Goal: Complete application form

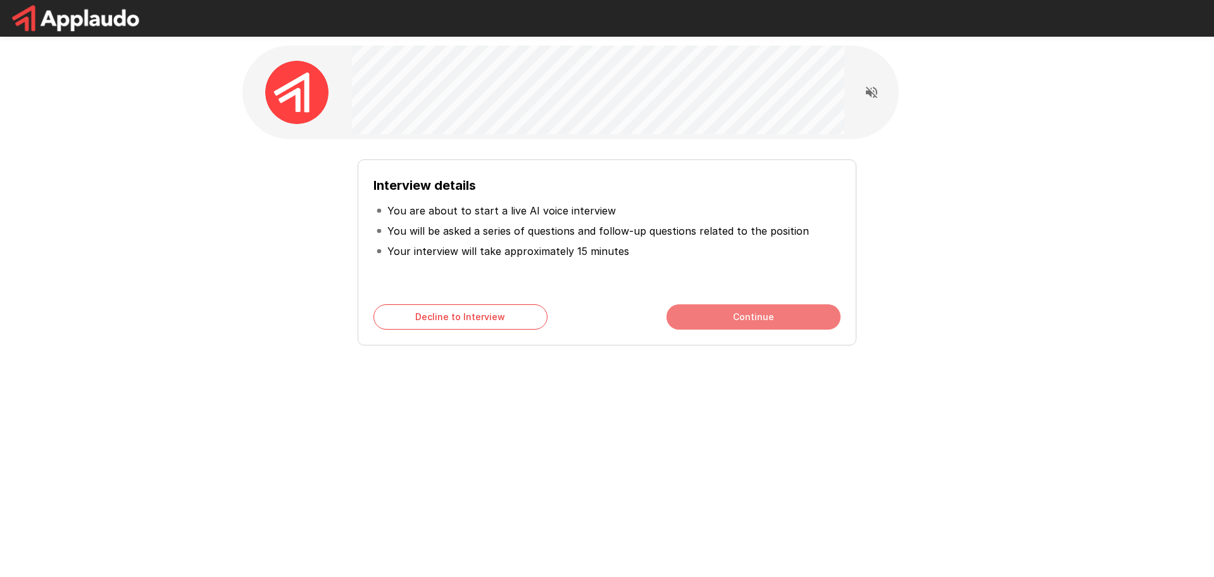
click at [745, 314] on button "Continue" at bounding box center [753, 316] width 174 height 25
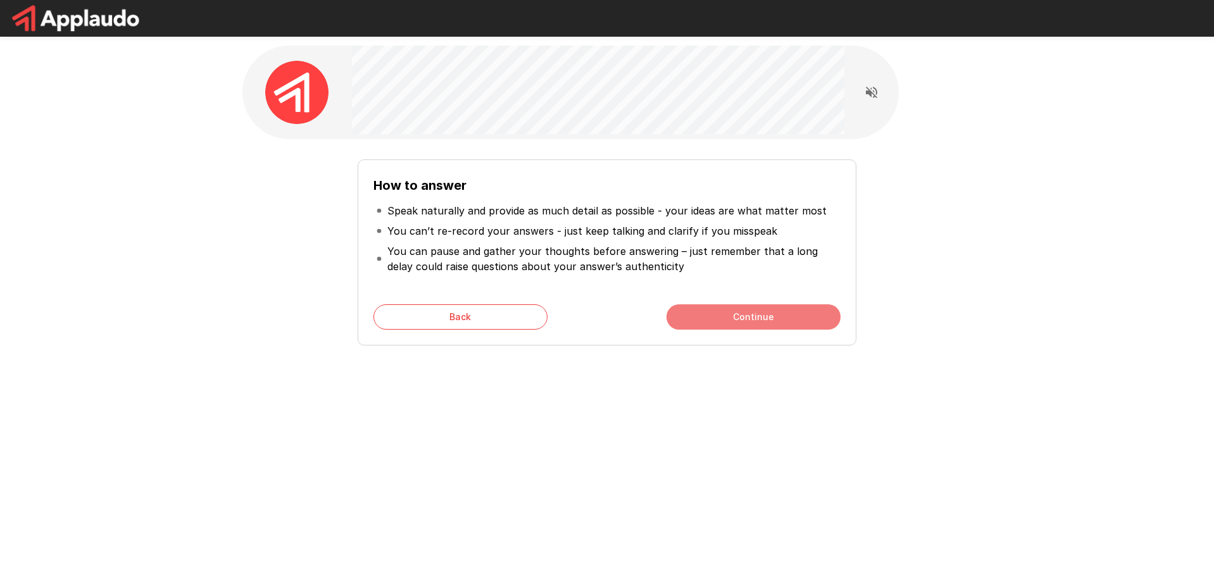
click at [770, 312] on button "Continue" at bounding box center [753, 316] width 174 height 25
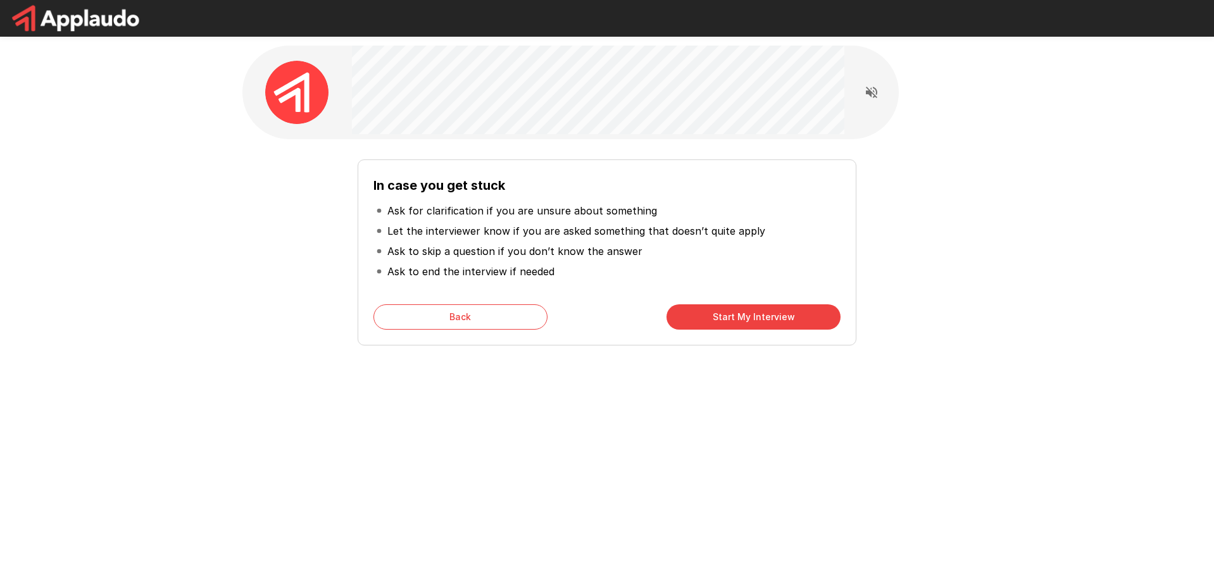
click at [729, 315] on button "Start My Interview" at bounding box center [753, 316] width 174 height 25
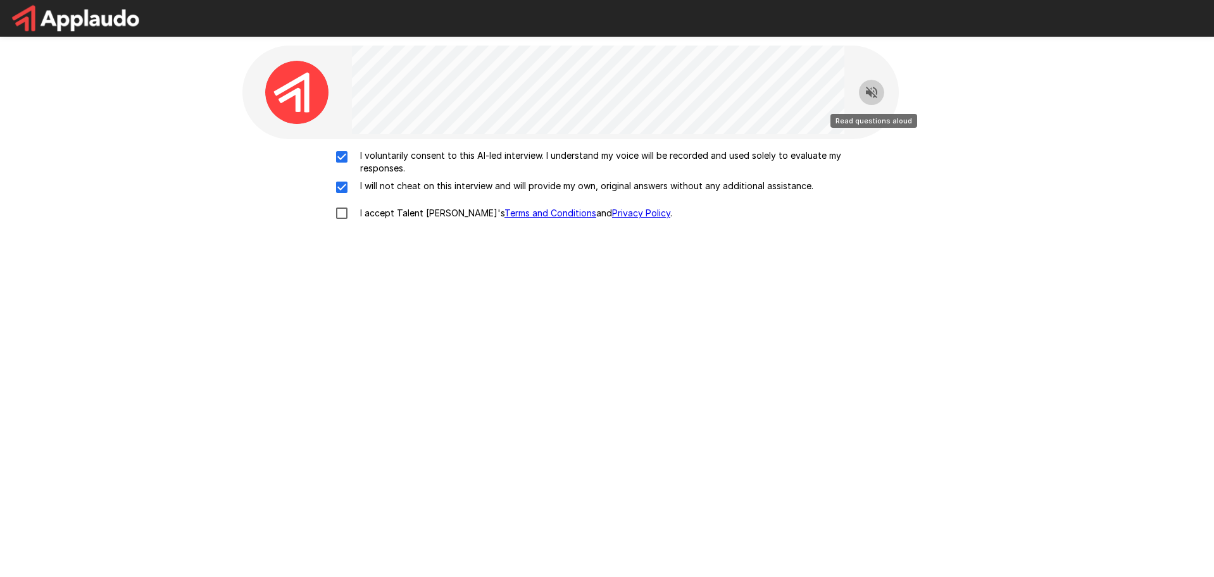
click at [873, 97] on icon "Read questions aloud" at bounding box center [871, 92] width 11 height 11
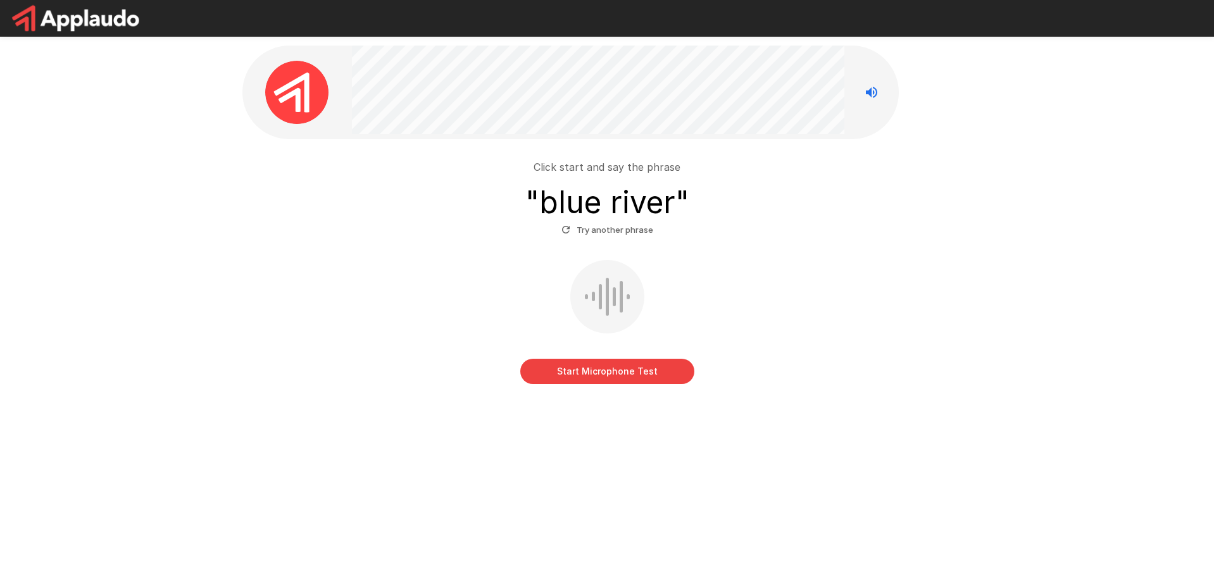
click at [654, 371] on button "Start Microphone Test" at bounding box center [607, 371] width 174 height 25
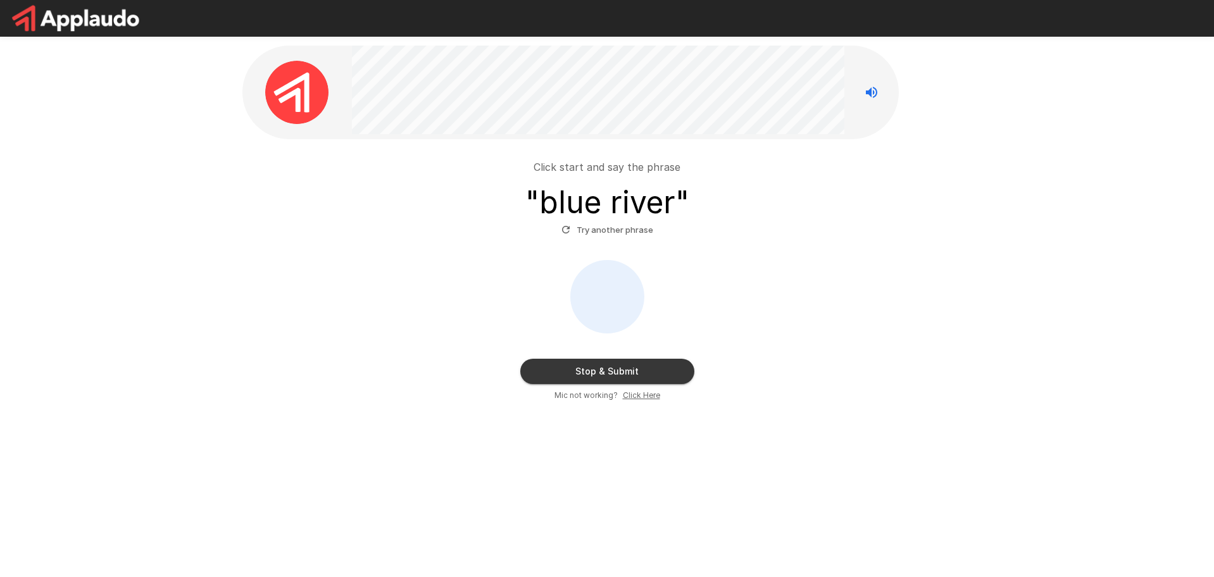
click at [589, 368] on button "Stop & Submit" at bounding box center [607, 371] width 174 height 25
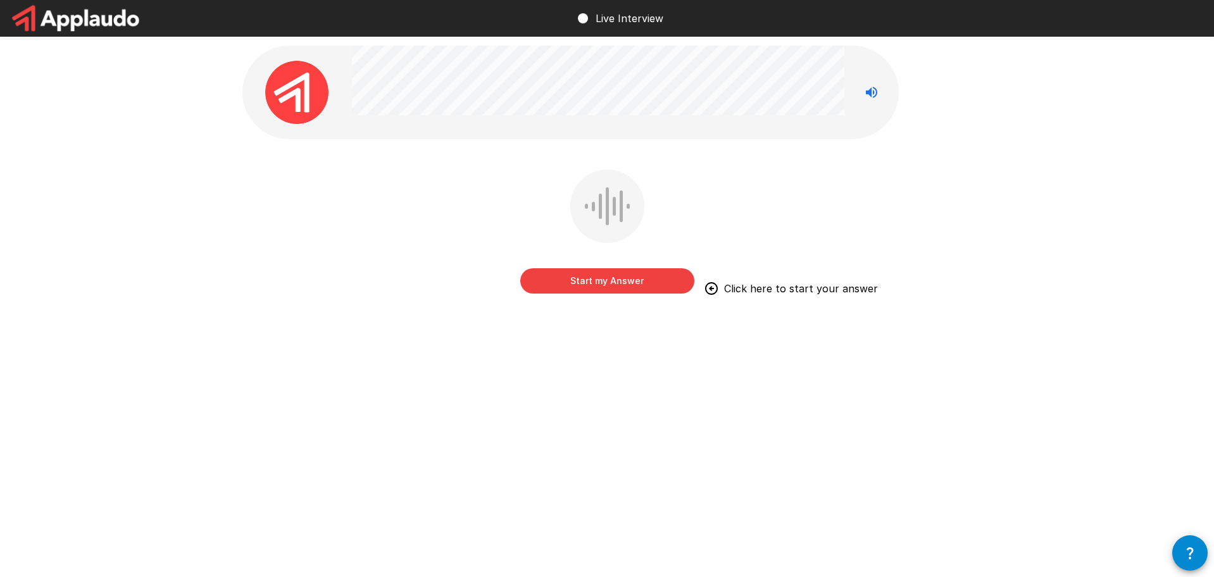
click at [664, 283] on button "Start my Answer" at bounding box center [607, 280] width 174 height 25
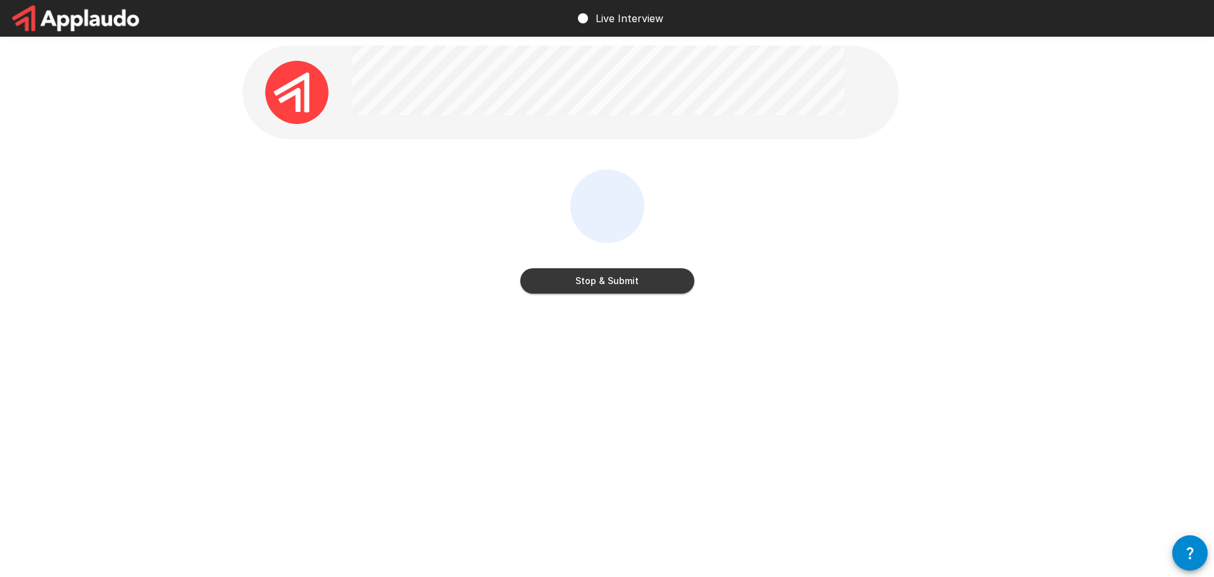
click at [631, 287] on button "Stop & Submit" at bounding box center [607, 280] width 174 height 25
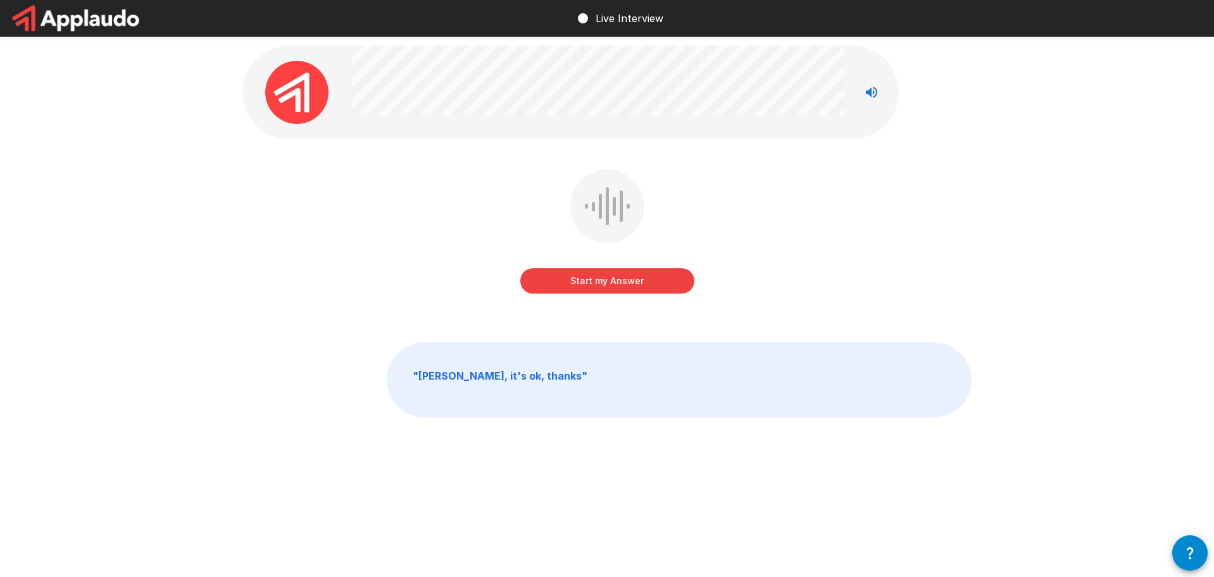
click at [649, 280] on button "Start my Answer" at bounding box center [607, 280] width 174 height 25
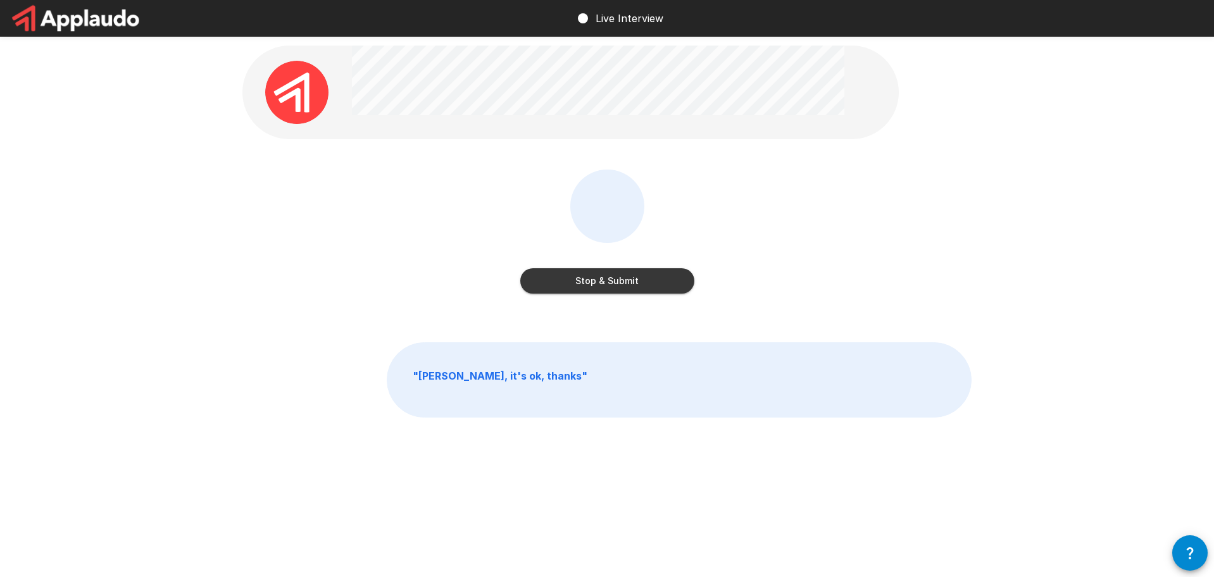
click at [652, 279] on button "Stop & Submit" at bounding box center [607, 280] width 174 height 25
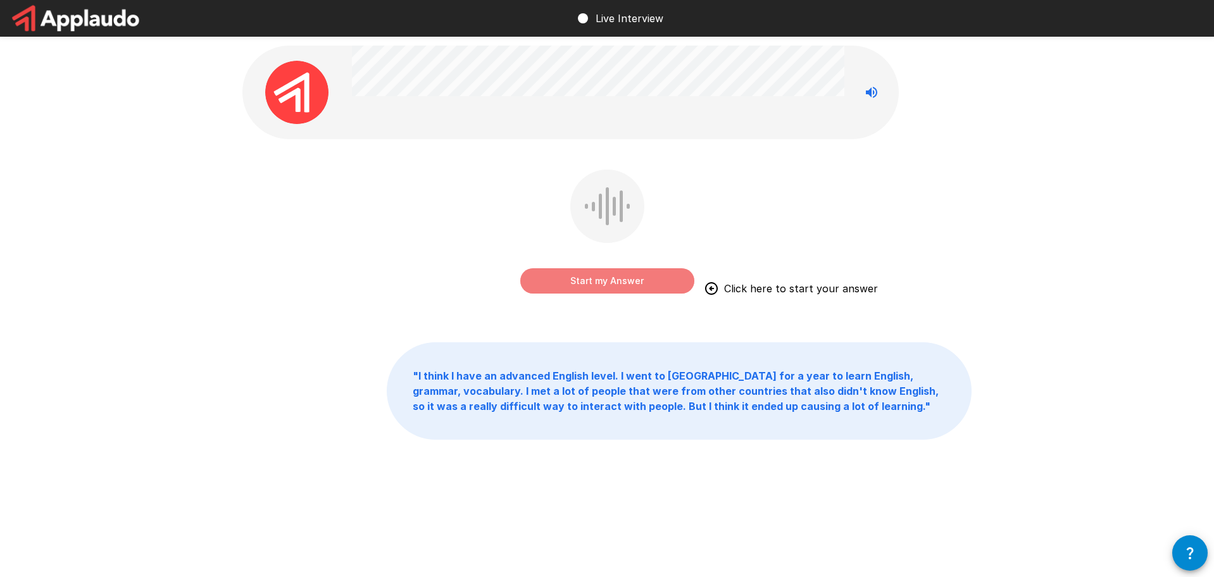
click at [656, 280] on button "Start my Answer" at bounding box center [607, 280] width 174 height 25
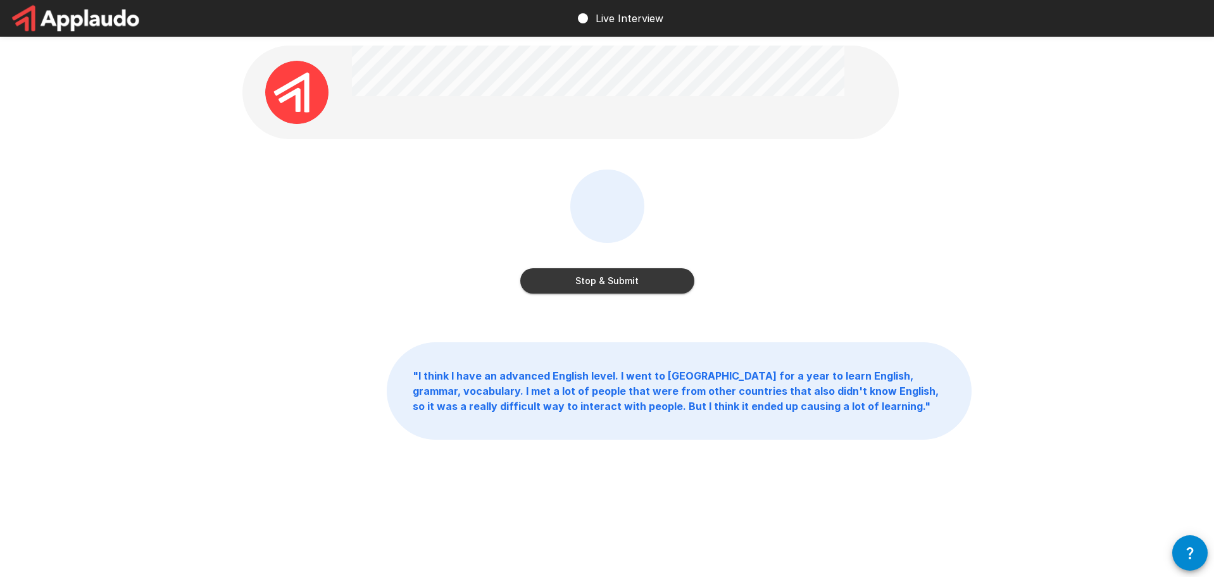
click at [620, 294] on div "Stop & Submit" at bounding box center [607, 234] width 174 height 129
click at [628, 286] on button "Stop & Submit" at bounding box center [607, 280] width 174 height 25
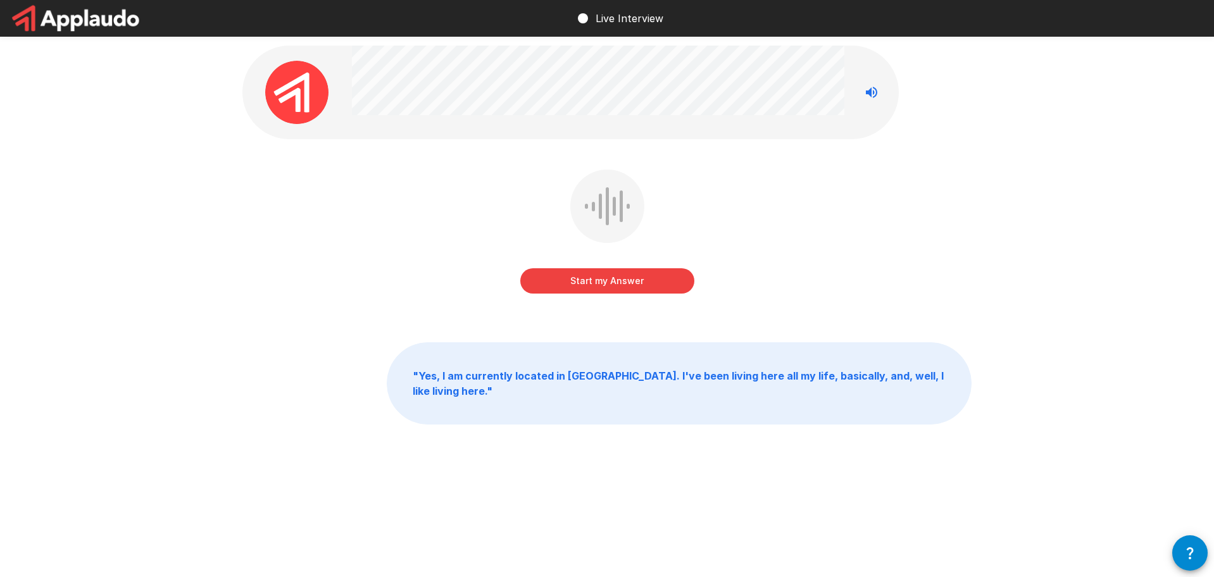
click at [645, 277] on button "Start my Answer" at bounding box center [607, 280] width 174 height 25
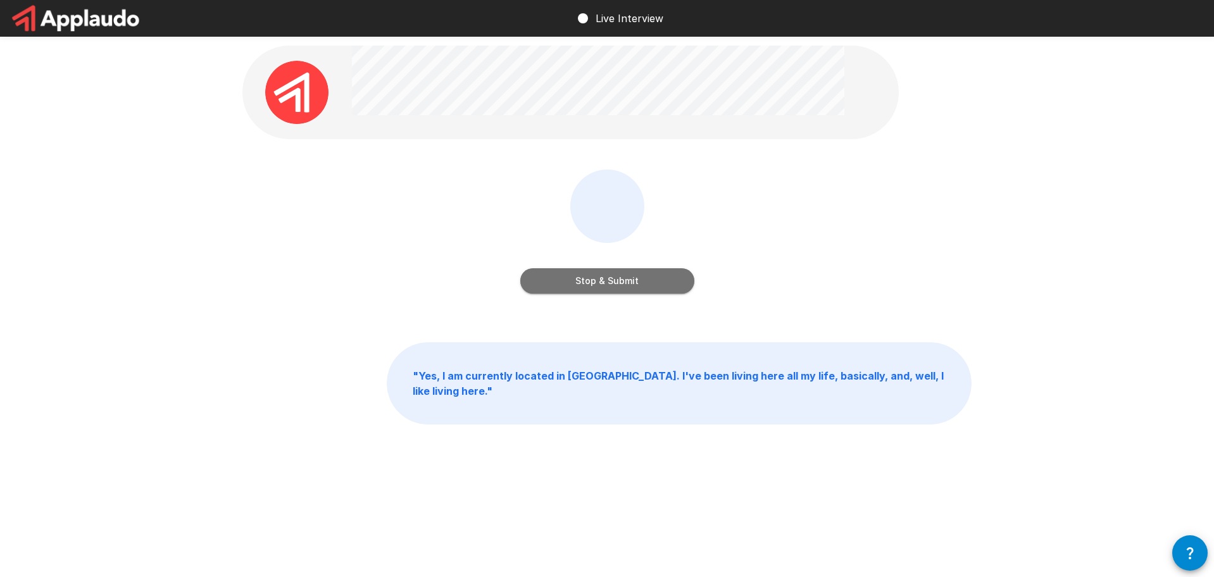
click at [611, 284] on button "Stop & Submit" at bounding box center [607, 280] width 174 height 25
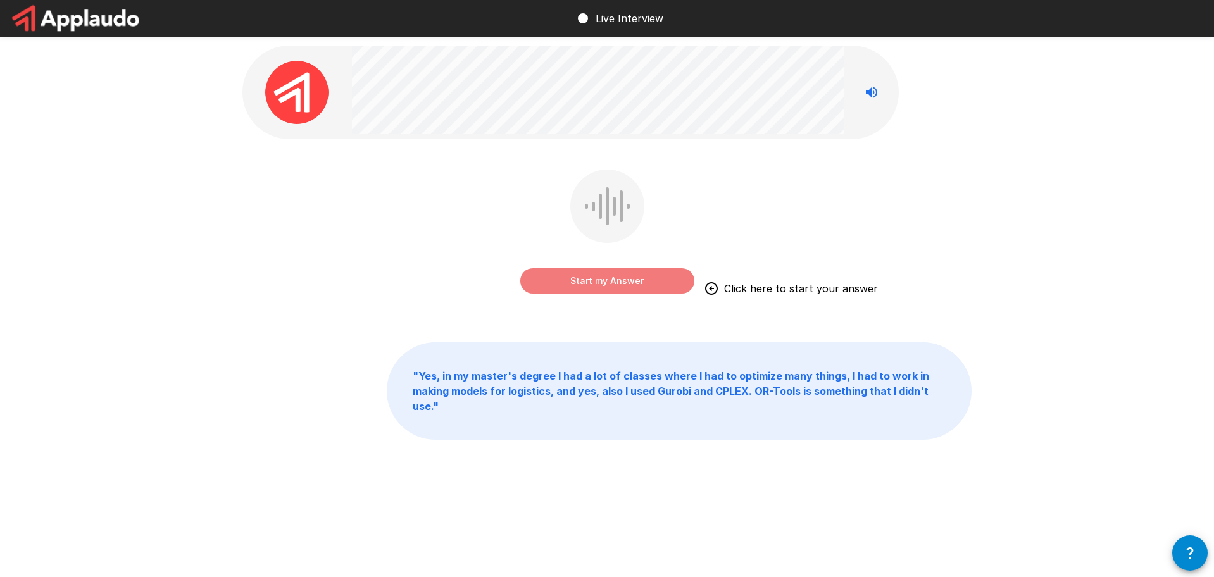
click at [626, 278] on button "Start my Answer" at bounding box center [607, 280] width 174 height 25
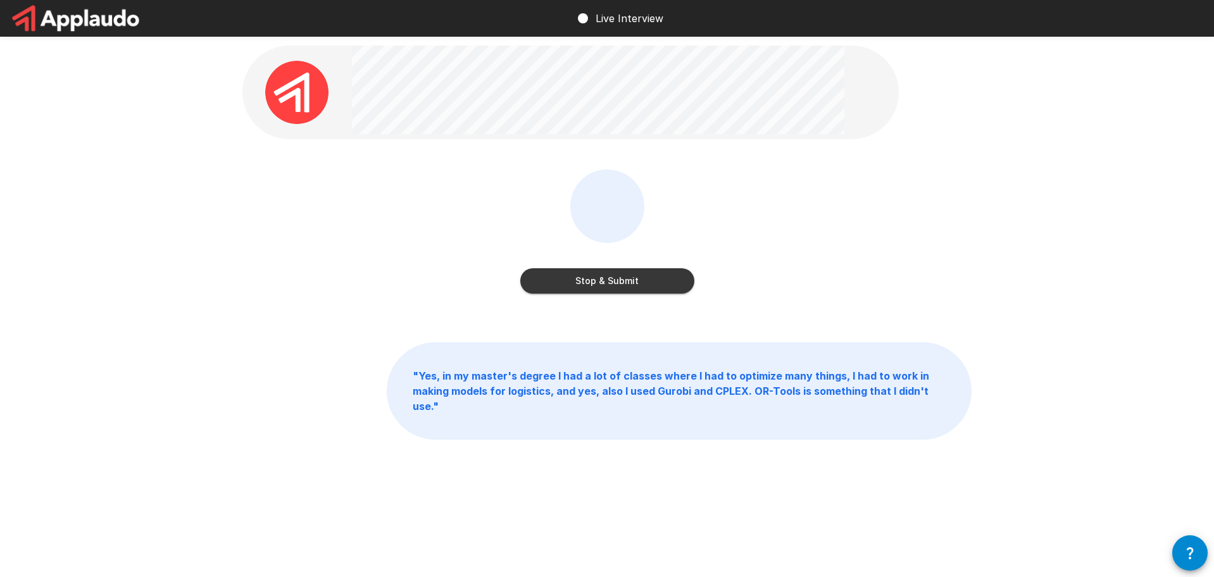
click at [664, 281] on button "Stop & Submit" at bounding box center [607, 280] width 174 height 25
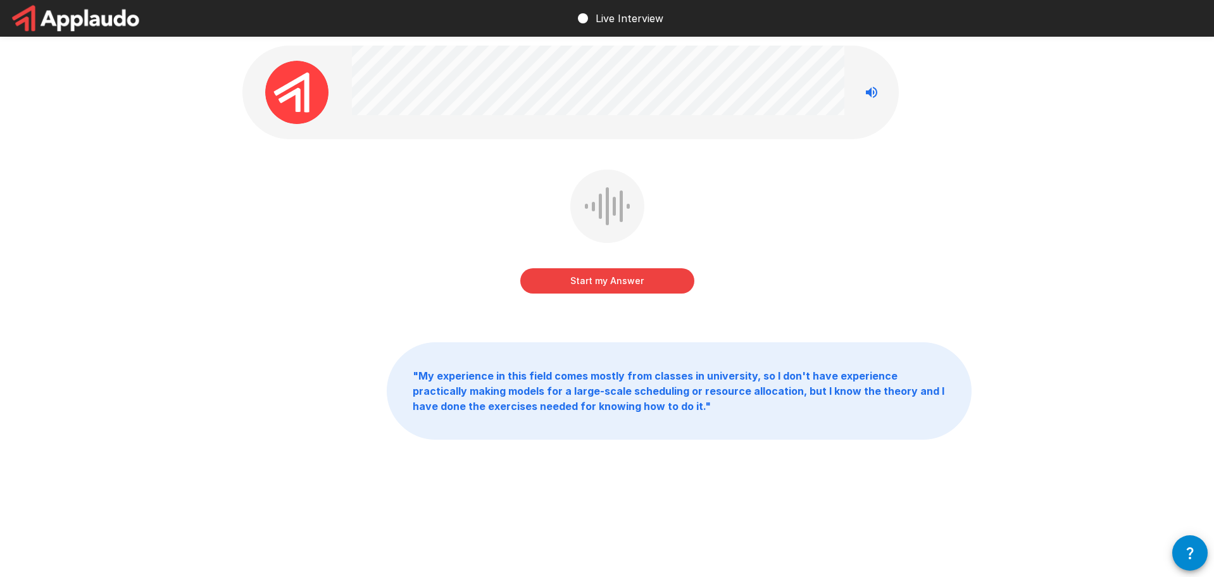
click at [671, 280] on button "Start my Answer" at bounding box center [607, 280] width 174 height 25
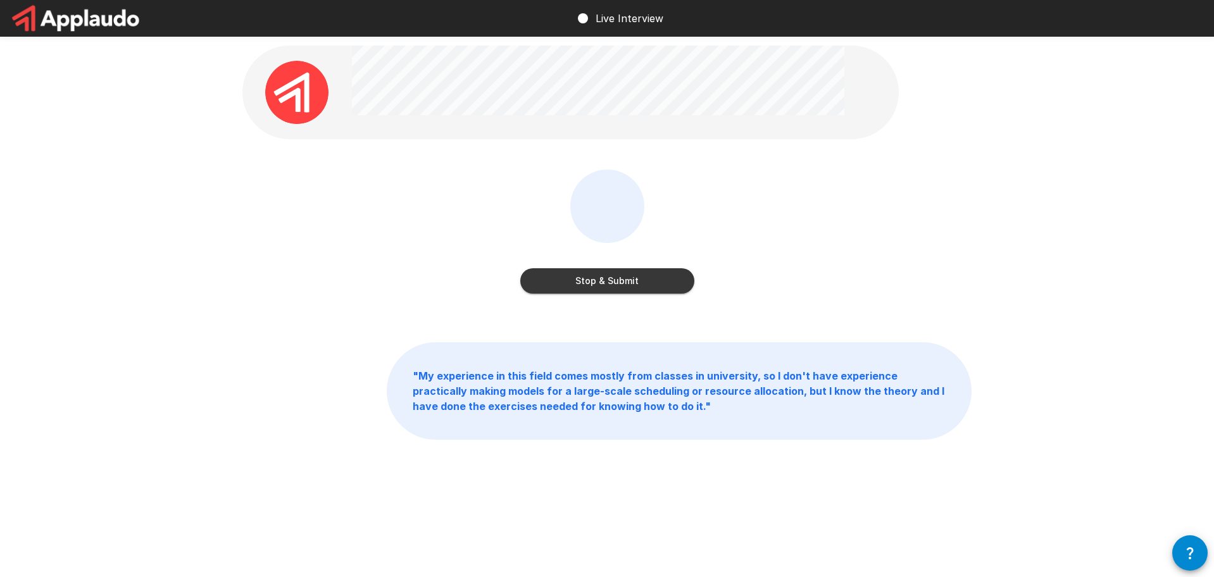
click at [580, 268] on div "Stop & Submit" at bounding box center [607, 268] width 174 height 51
click at [616, 276] on button "Stop & Submit" at bounding box center [607, 280] width 174 height 25
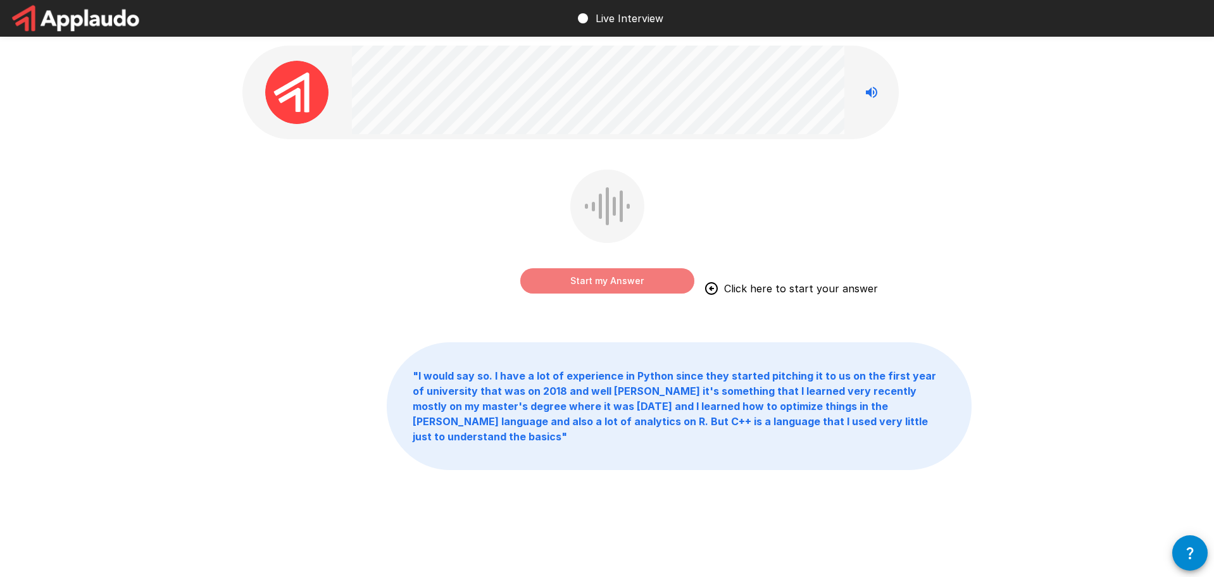
click at [609, 284] on button "Start my Answer" at bounding box center [607, 280] width 174 height 25
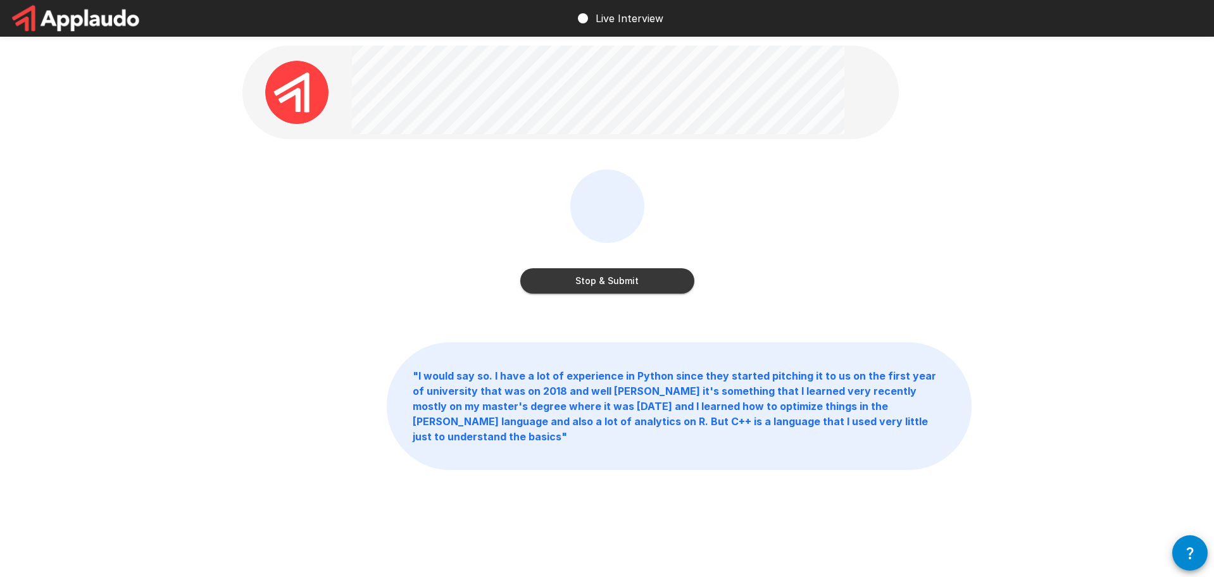
click at [577, 283] on button "Stop & Submit" at bounding box center [607, 280] width 174 height 25
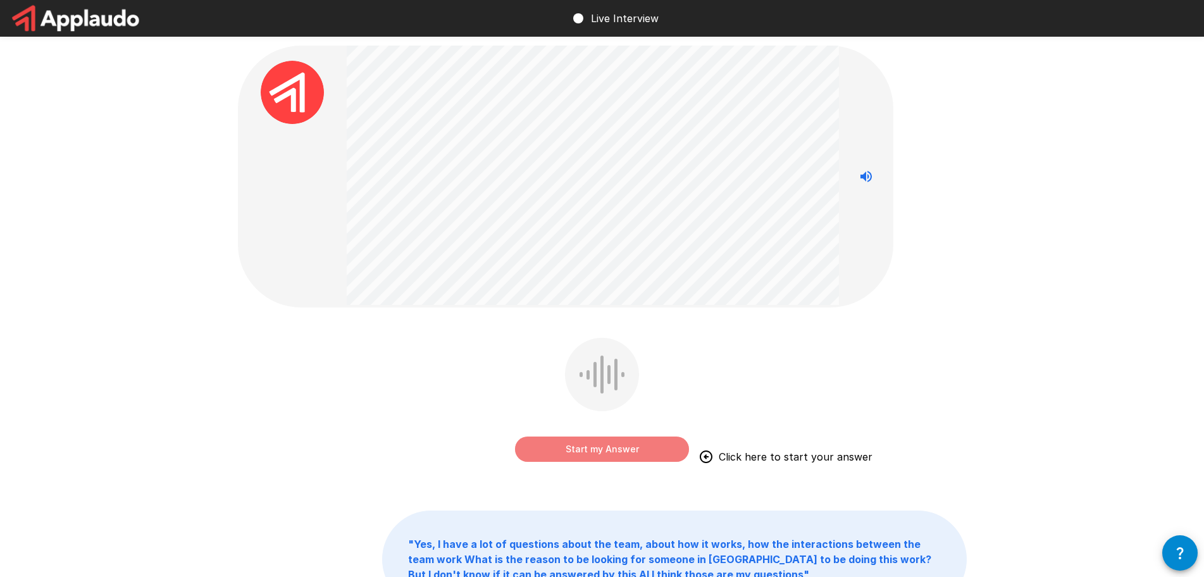
click at [613, 439] on button "Start my Answer" at bounding box center [602, 449] width 174 height 25
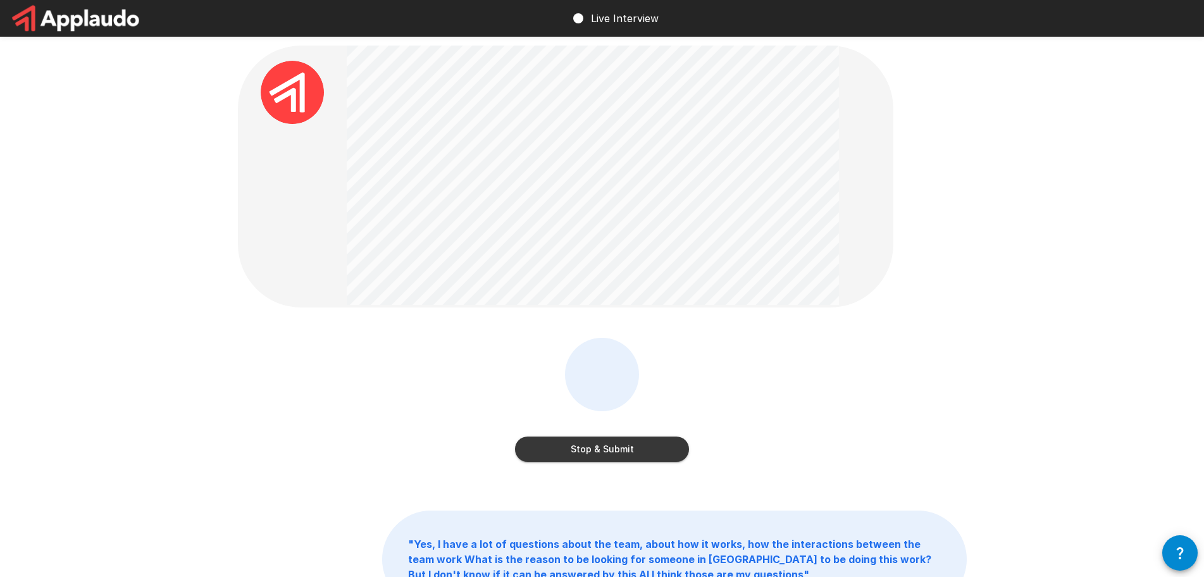
click at [614, 456] on button "Stop & Submit" at bounding box center [602, 449] width 174 height 25
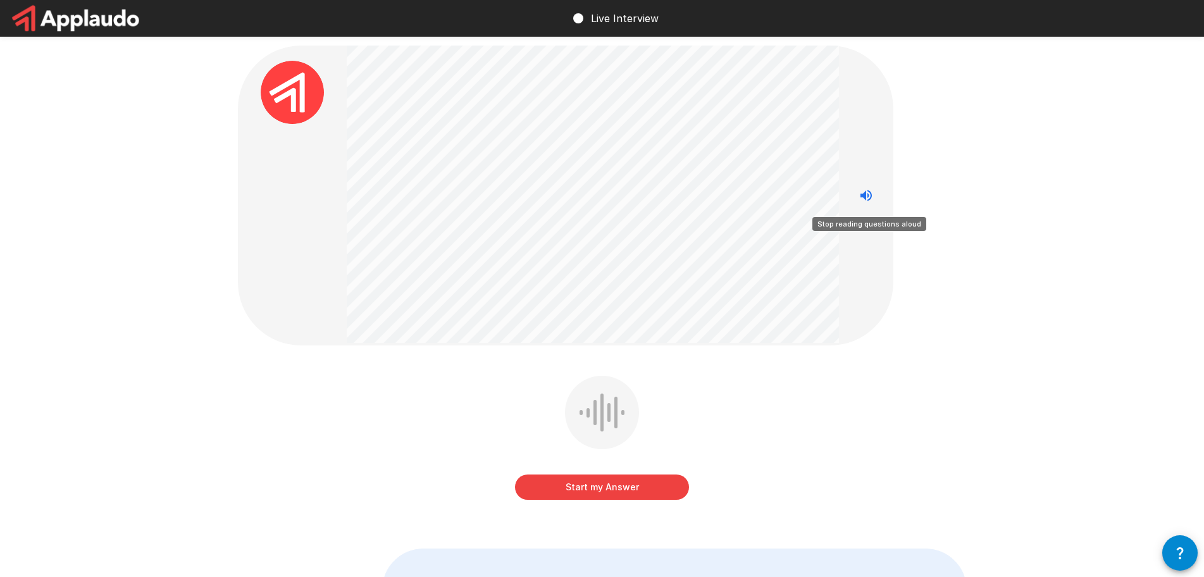
click at [876, 192] on button "Stop reading questions aloud" at bounding box center [866, 195] width 25 height 25
click at [860, 199] on icon "Read questions aloud" at bounding box center [866, 195] width 15 height 15
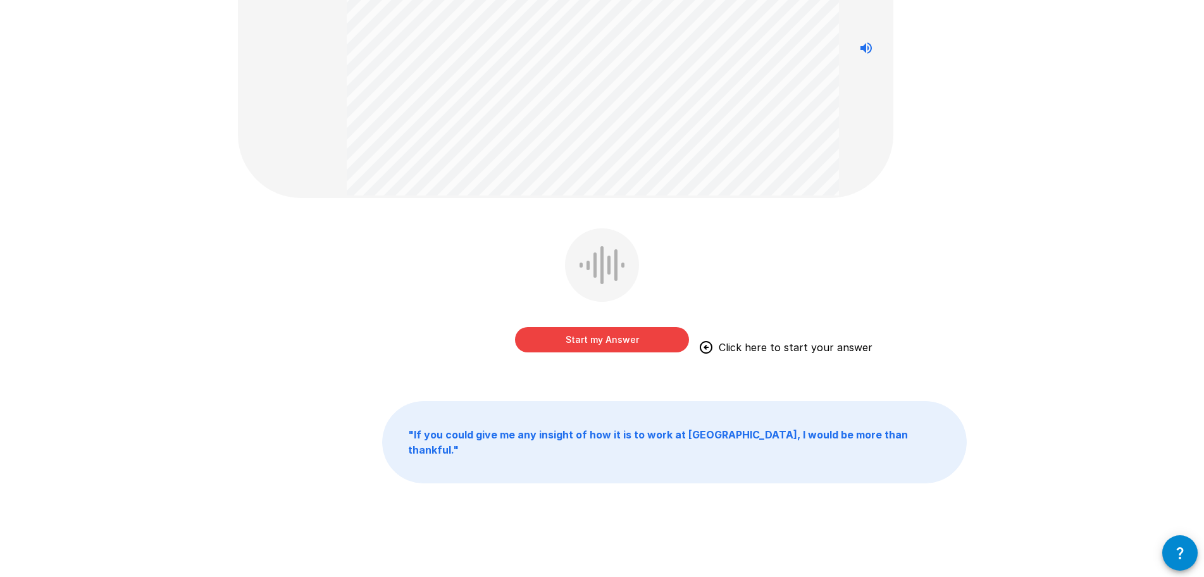
scroll to position [148, 0]
click at [642, 331] on button "Start my Answer" at bounding box center [602, 339] width 174 height 25
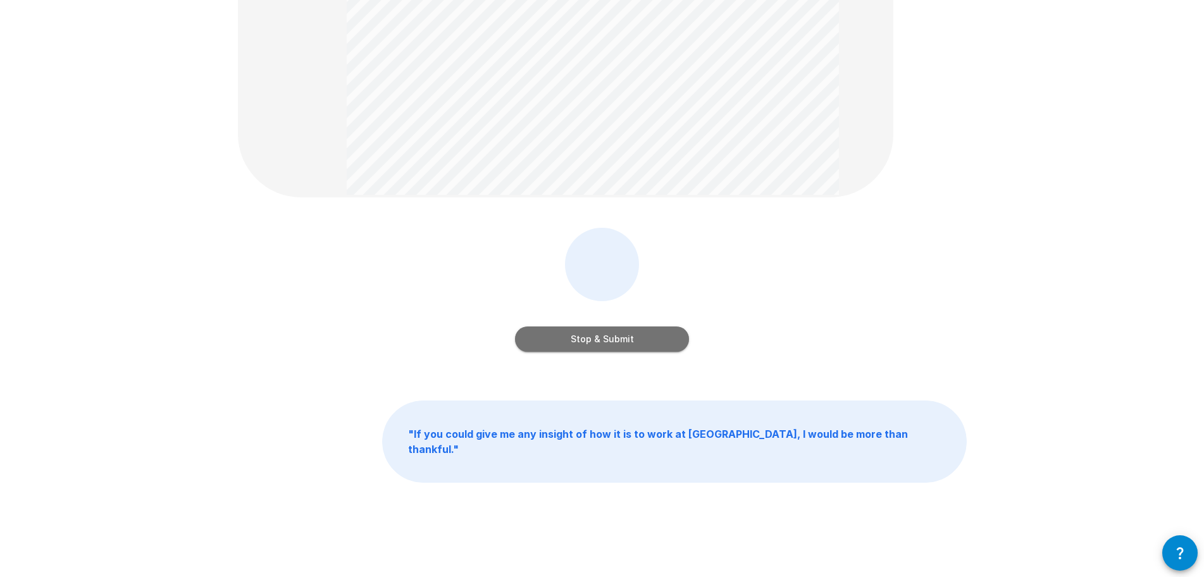
click at [637, 346] on button "Stop & Submit" at bounding box center [602, 339] width 174 height 25
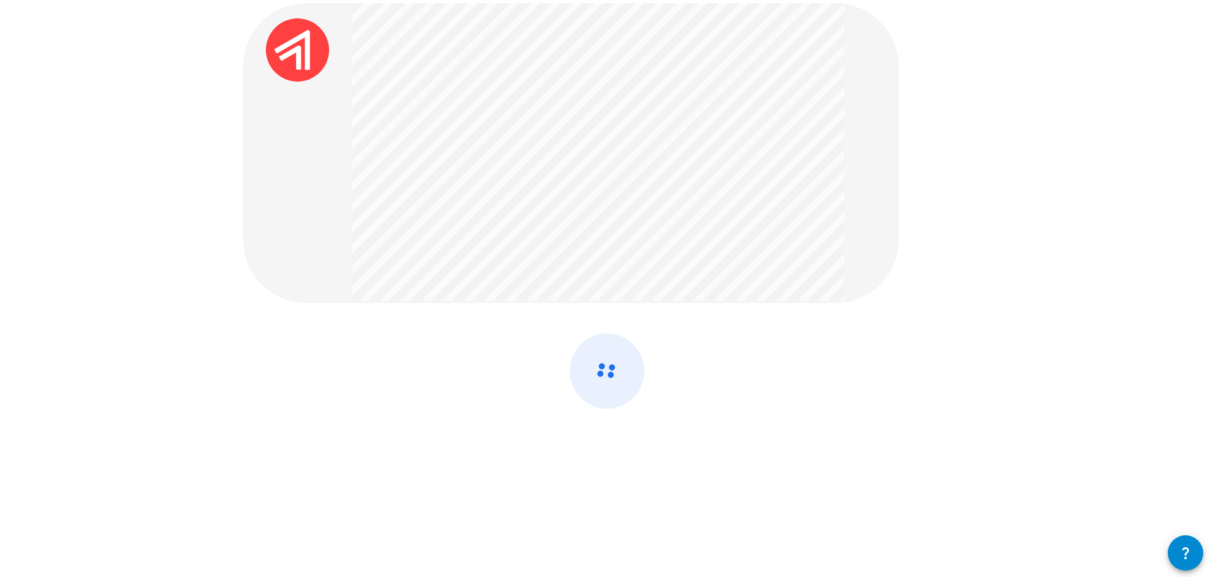
scroll to position [0, 0]
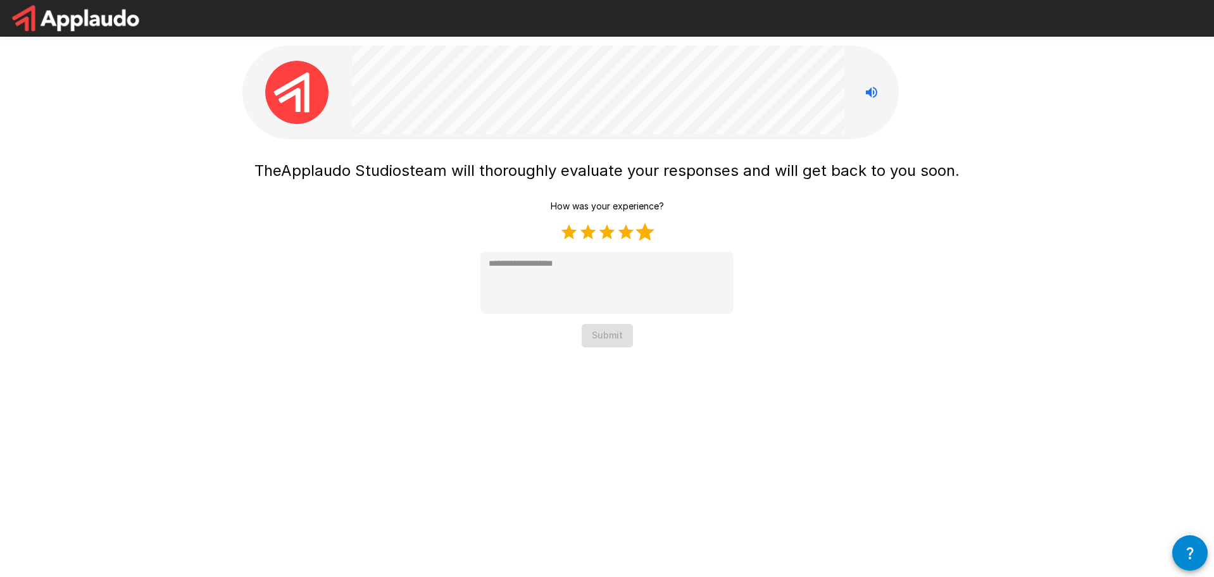
click at [642, 233] on label "5 Stars" at bounding box center [644, 232] width 19 height 19
type textarea "*"
click at [627, 332] on button "Submit" at bounding box center [607, 335] width 51 height 23
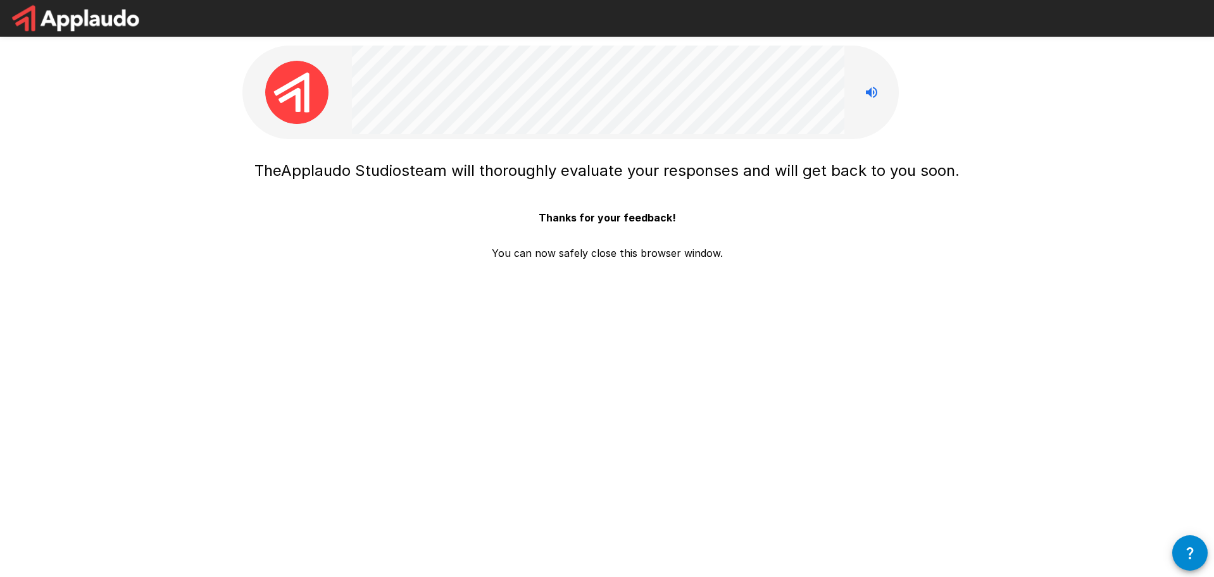
click at [611, 203] on p "Thanks for your feedback!" at bounding box center [607, 212] width 137 height 25
click at [744, 267] on div "The Applaudo Studios team will thoroughly evaluate your responses and will get …" at bounding box center [606, 225] width 729 height 142
